Goal: Check status: Check status

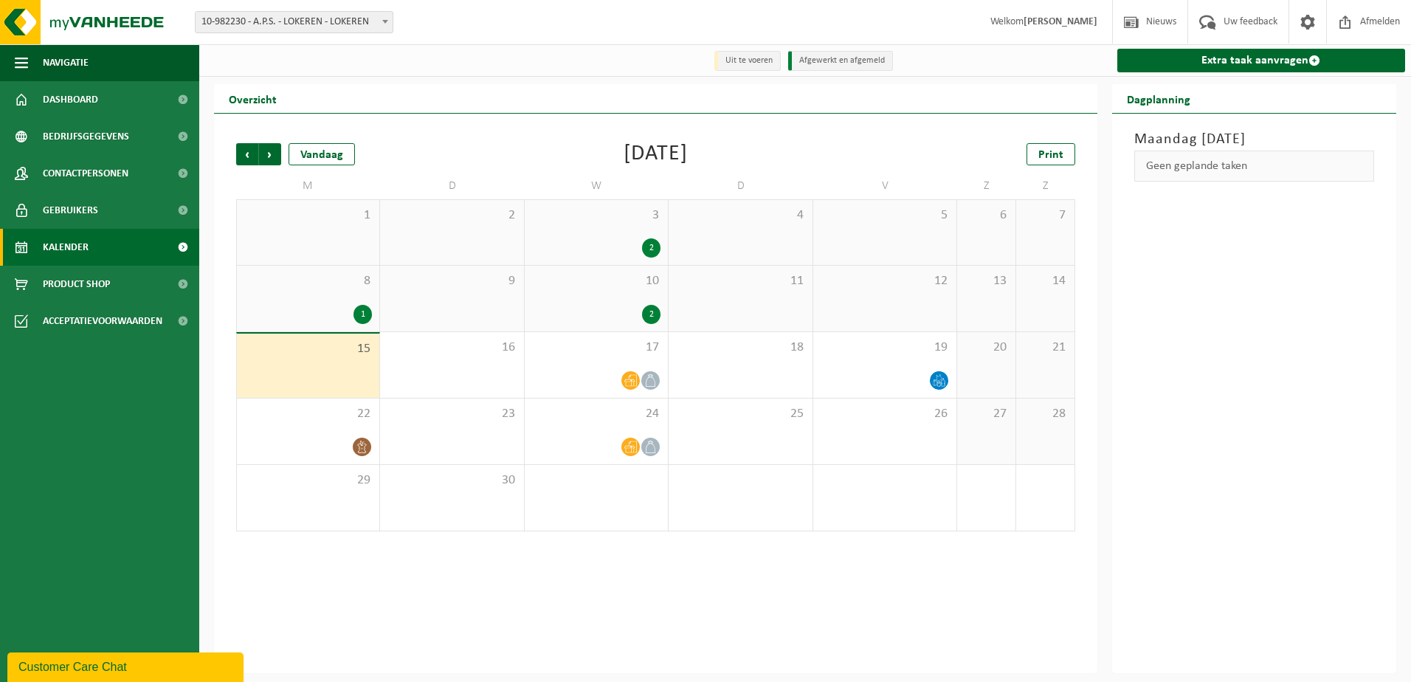
click at [301, 306] on div "1" at bounding box center [308, 314] width 128 height 19
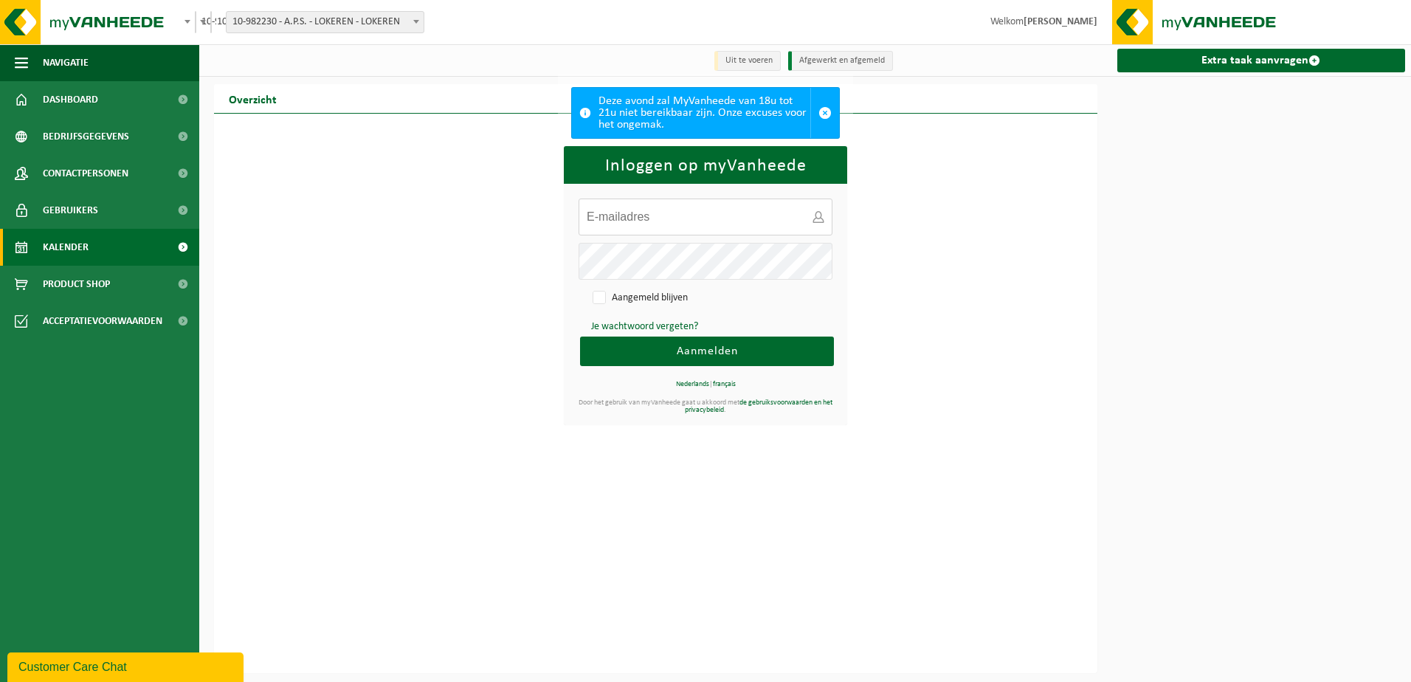
click at [621, 224] on input "E-mailadres:" at bounding box center [706, 217] width 254 height 37
type input "gunter.de.klippel@aps.be"
click at [580, 337] on button "Aanmelden" at bounding box center [707, 352] width 254 height 30
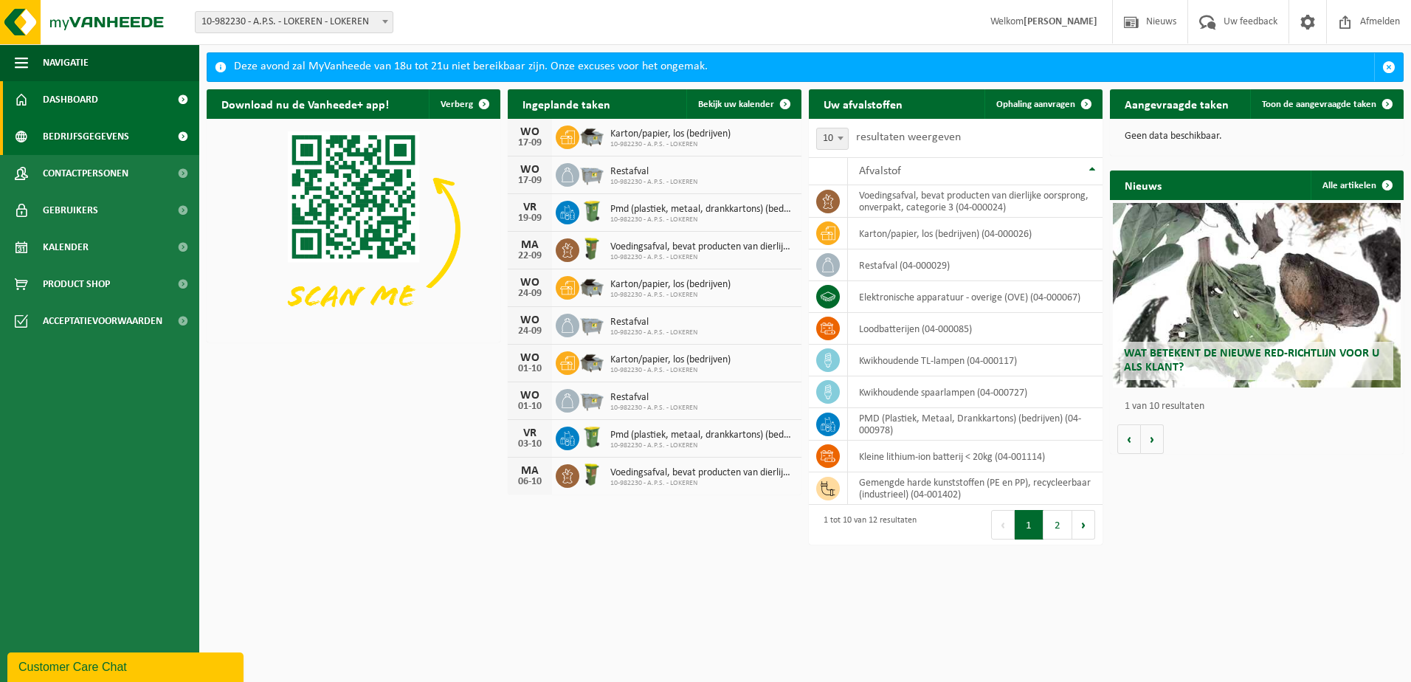
click at [142, 141] on link "Bedrijfsgegevens" at bounding box center [99, 136] width 199 height 37
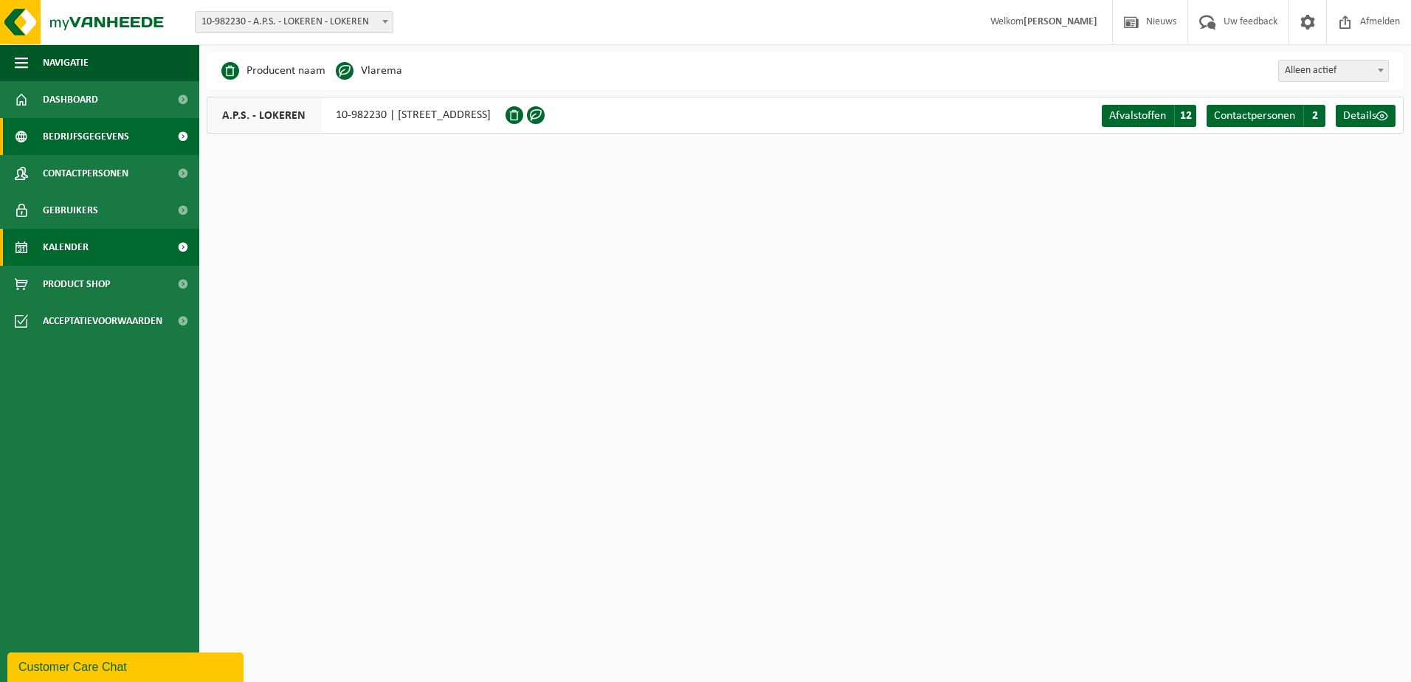
click at [86, 252] on span "Kalender" at bounding box center [66, 247] width 46 height 37
